Goal: Information Seeking & Learning: Learn about a topic

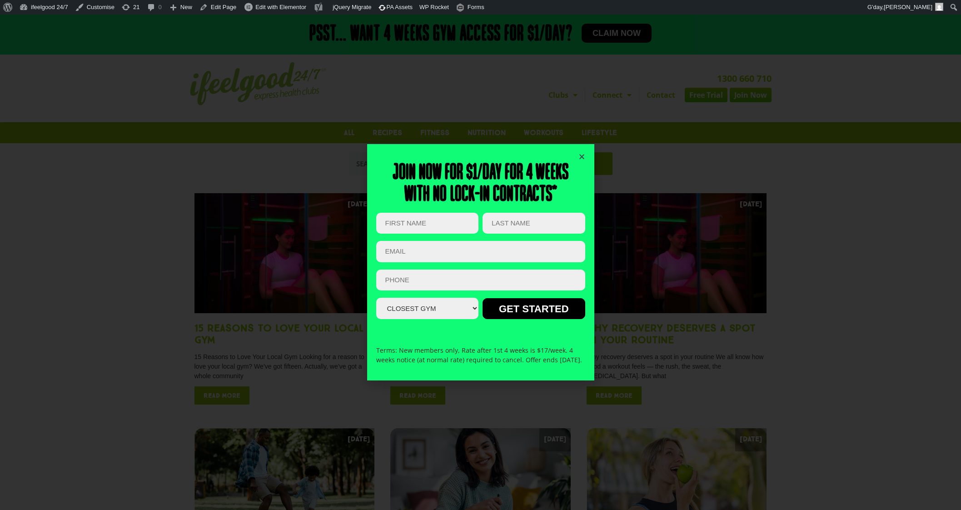
click at [585, 153] on icon "Close" at bounding box center [582, 156] width 7 height 7
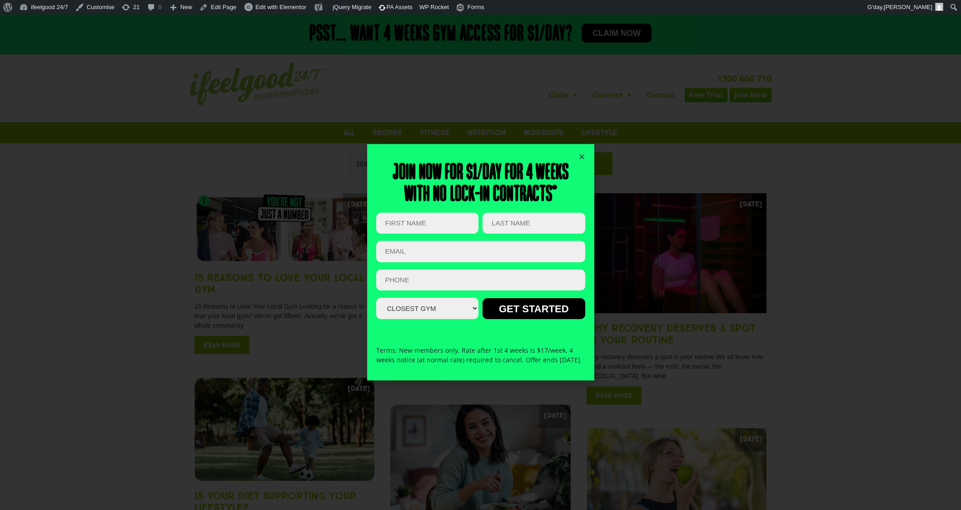
click at [581, 154] on icon "Close" at bounding box center [582, 156] width 7 height 7
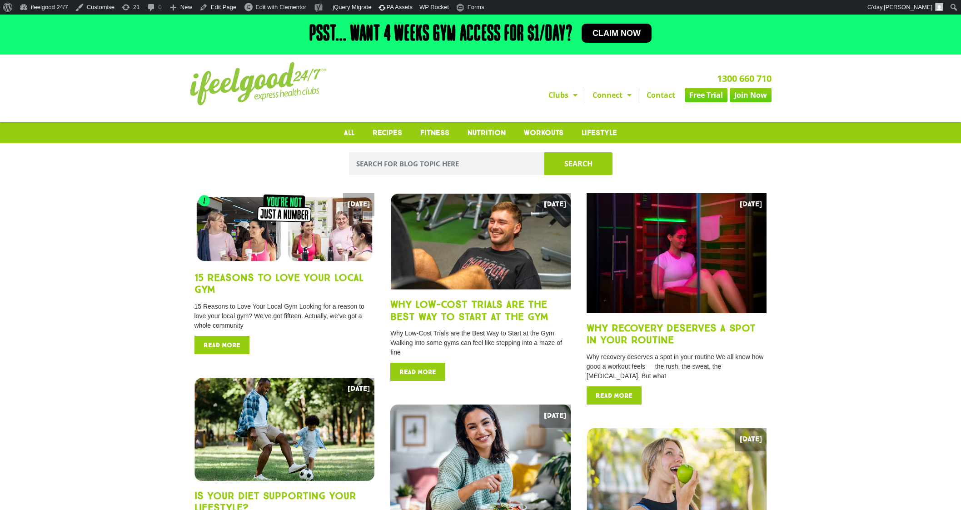
click at [267, 90] on img at bounding box center [258, 83] width 136 height 43
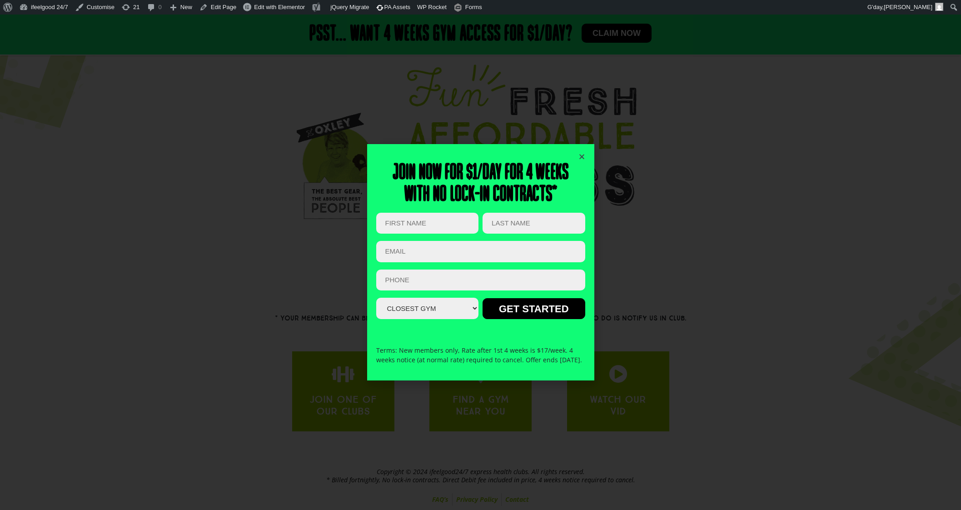
click at [581, 153] on icon "Close" at bounding box center [582, 156] width 7 height 7
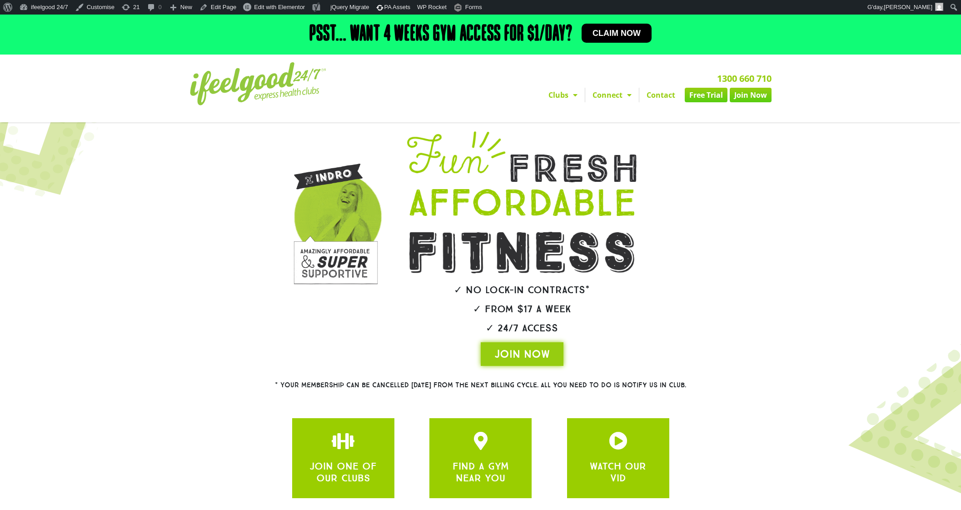
click at [614, 35] on span "Claim now" at bounding box center [617, 33] width 48 height 8
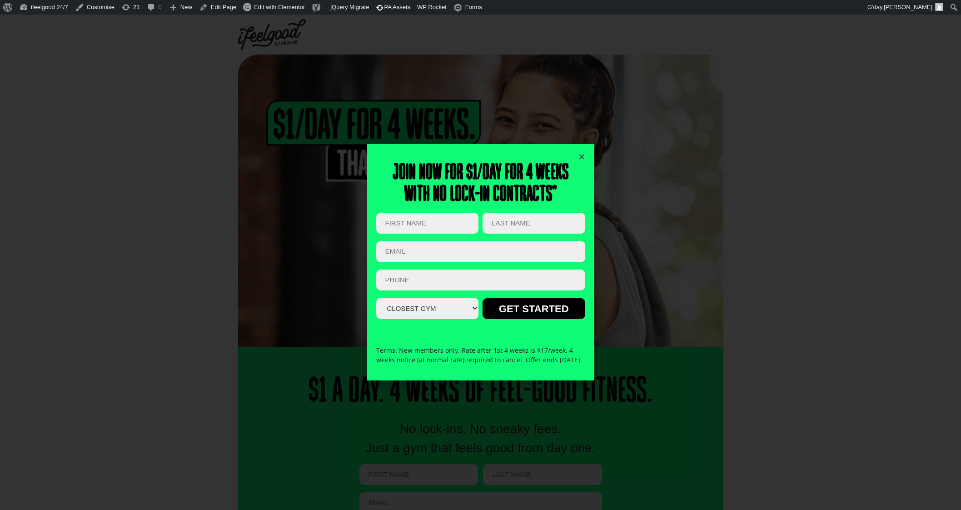
click at [579, 153] on icon "Close" at bounding box center [582, 156] width 7 height 7
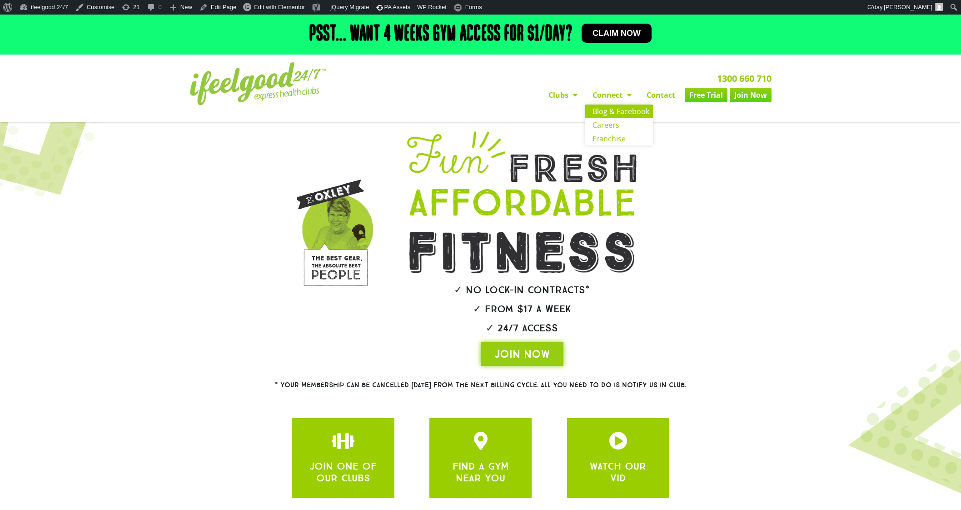
click at [618, 108] on link "Blog & Facebook" at bounding box center [619, 112] width 68 height 14
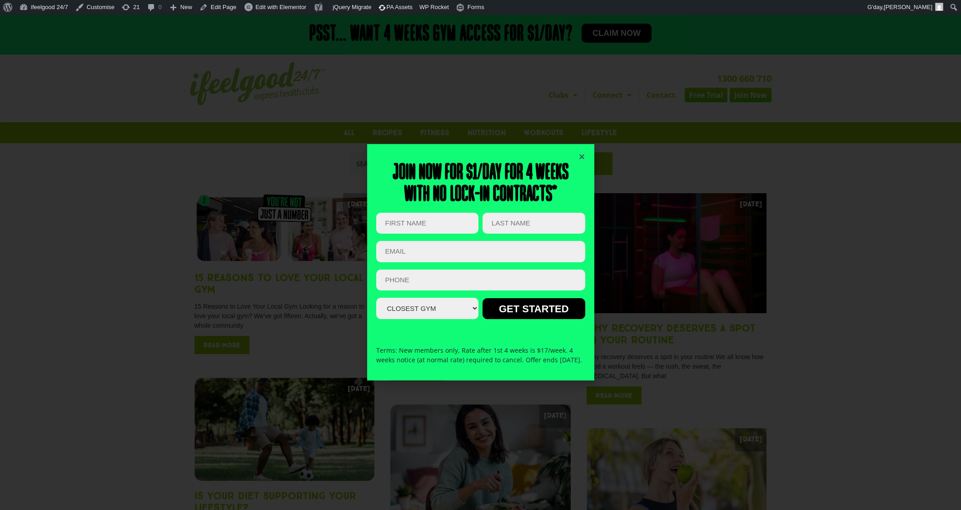
click at [580, 153] on icon "Close" at bounding box center [582, 156] width 7 height 7
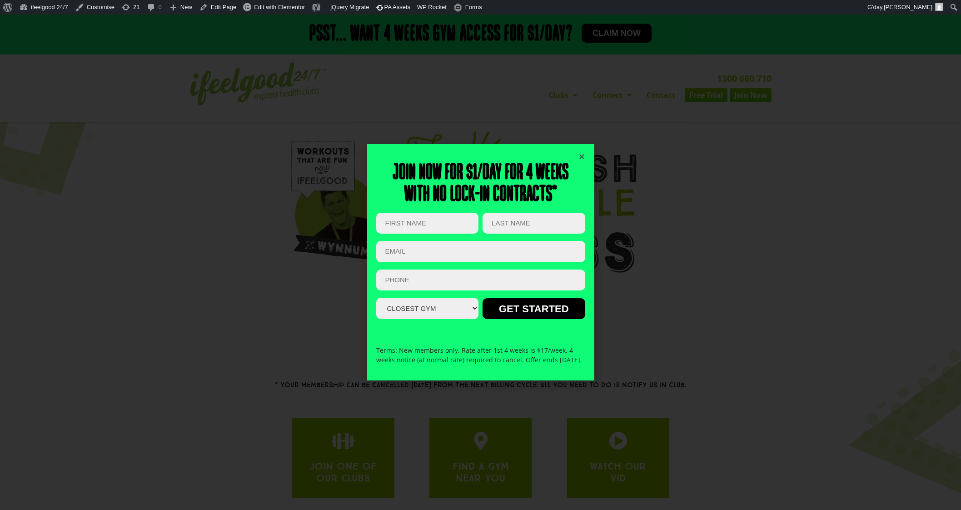
click at [584, 153] on icon "Close" at bounding box center [582, 156] width 7 height 7
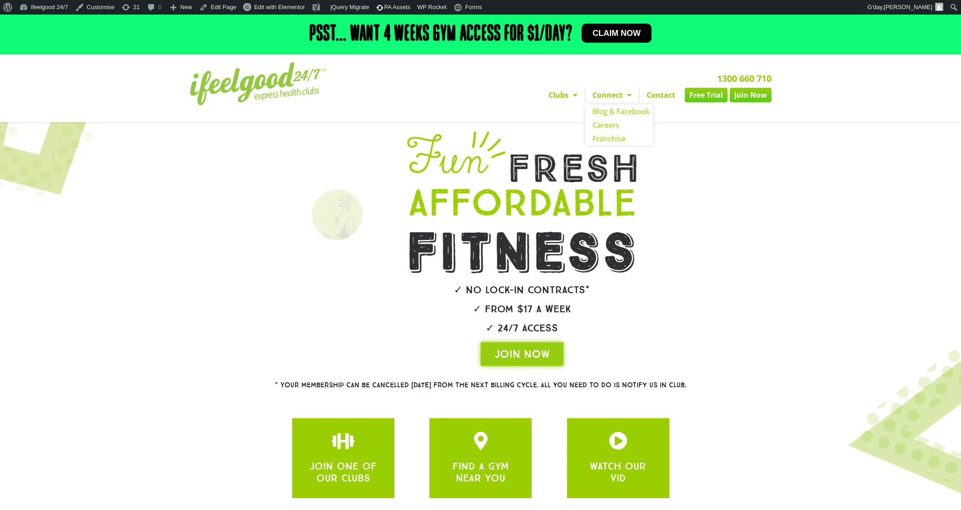
click at [619, 96] on link "Connect" at bounding box center [612, 95] width 54 height 15
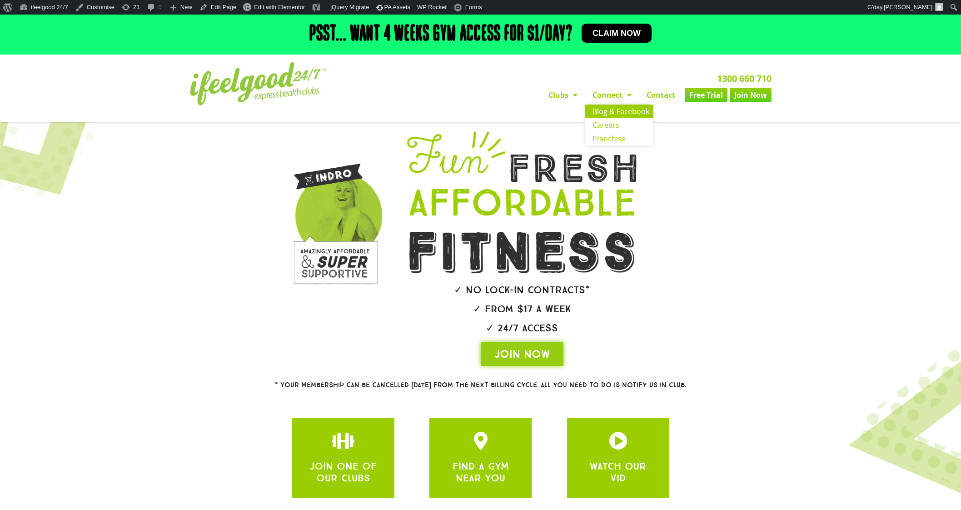
click at [623, 107] on link "Blog & Facebook" at bounding box center [619, 112] width 68 height 14
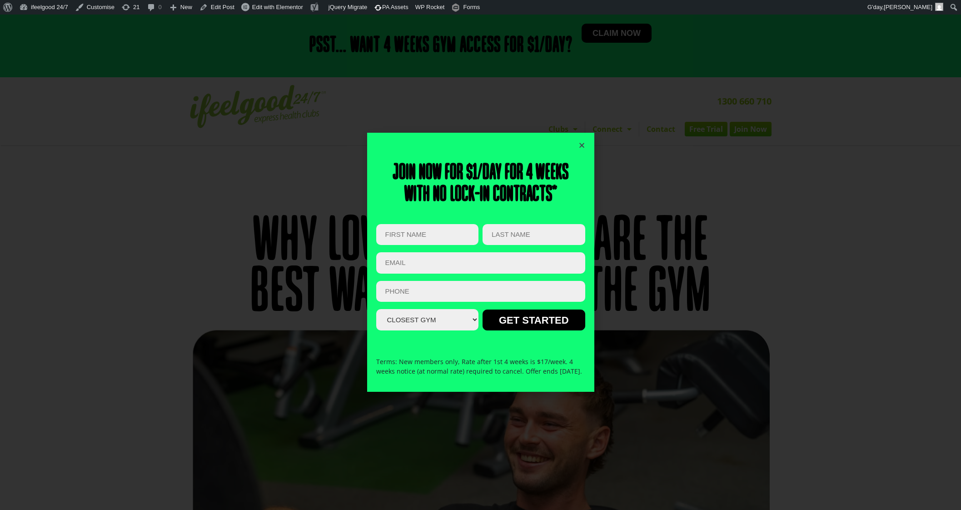
click at [580, 142] on icon "Close" at bounding box center [582, 145] width 7 height 7
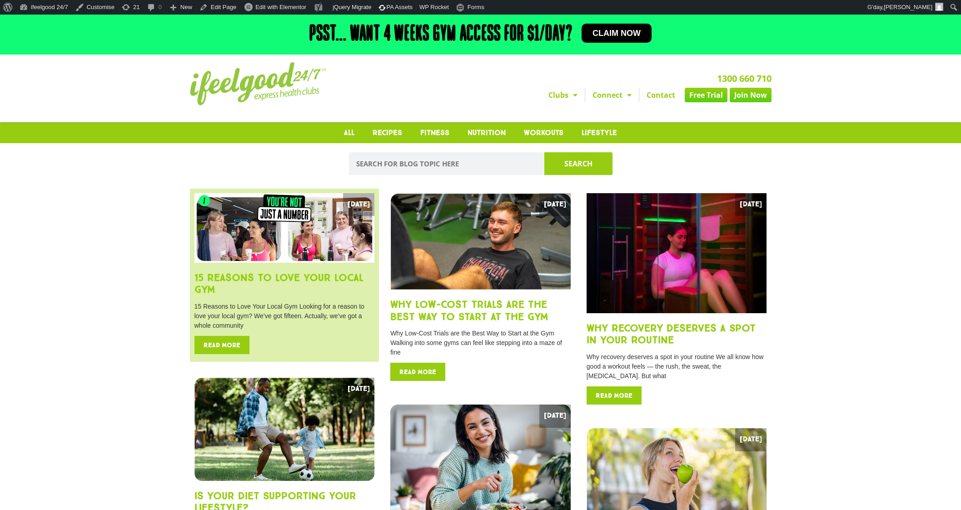
click at [325, 231] on img at bounding box center [285, 228] width 180 height 70
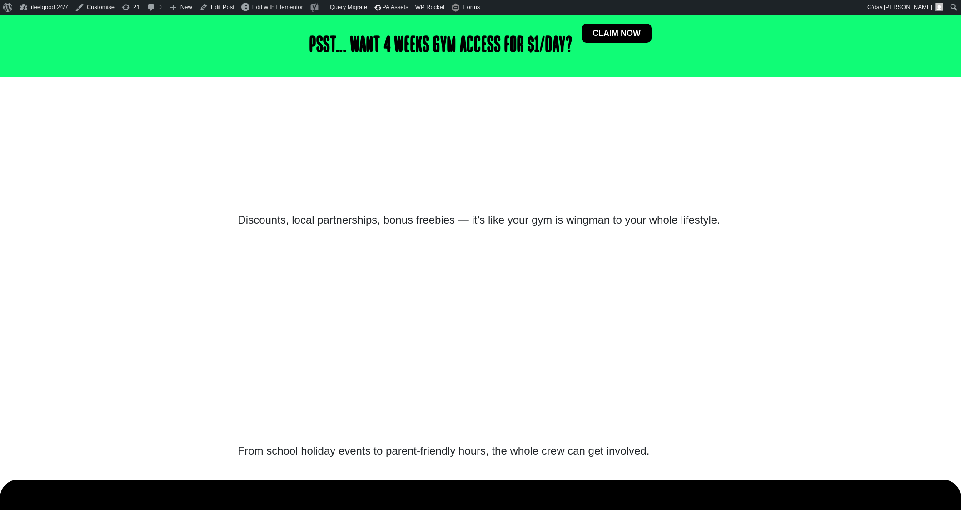
scroll to position [3522, 0]
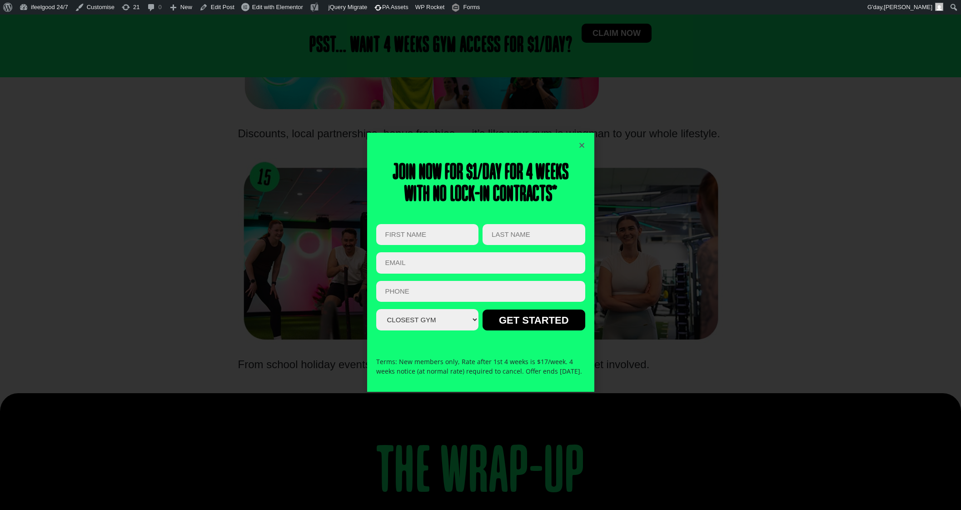
click at [584, 142] on icon "Close" at bounding box center [582, 145] width 7 height 7
